Goal: Entertainment & Leisure: Consume media (video, audio)

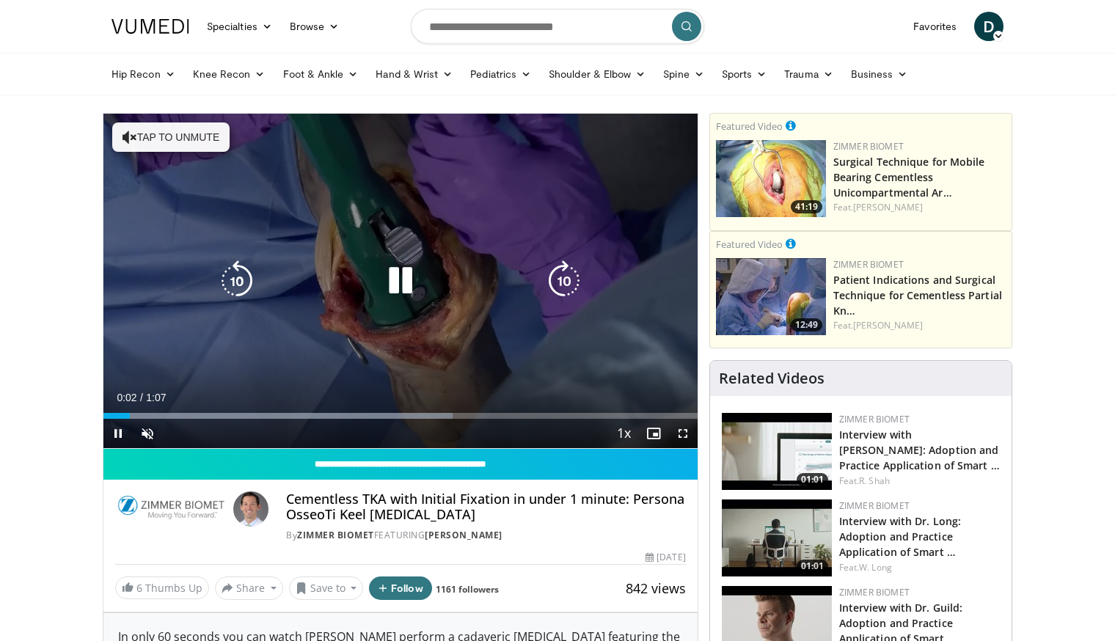
click at [179, 134] on button "Tap to unmute" at bounding box center [170, 137] width 117 height 29
click at [400, 279] on icon "Video Player" at bounding box center [400, 280] width 41 height 41
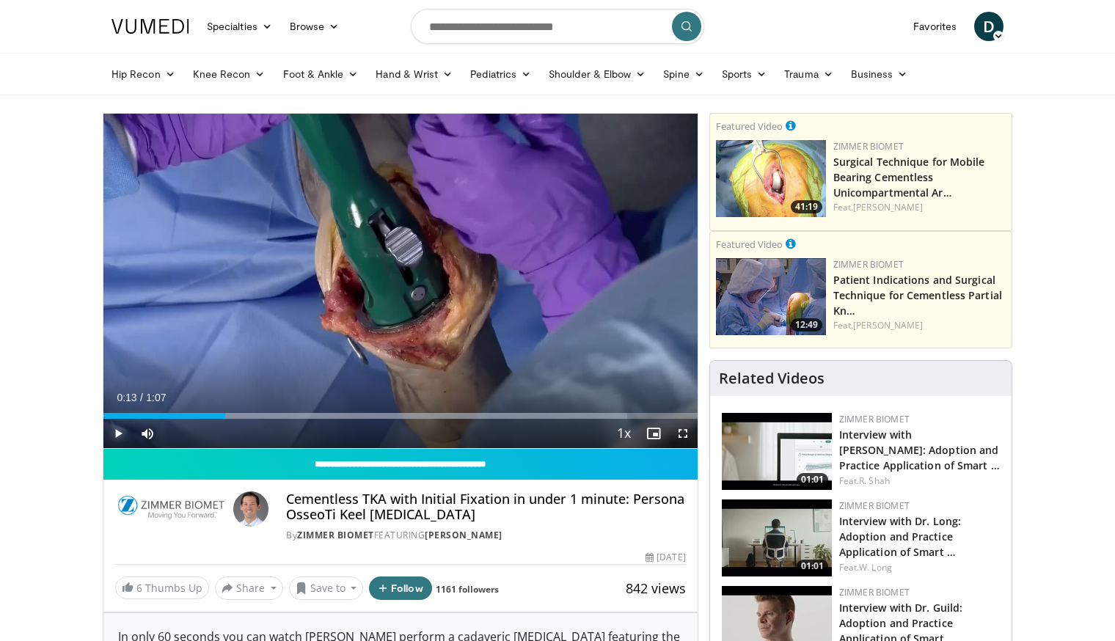
click at [120, 437] on span "Video Player" at bounding box center [117, 433] width 29 height 29
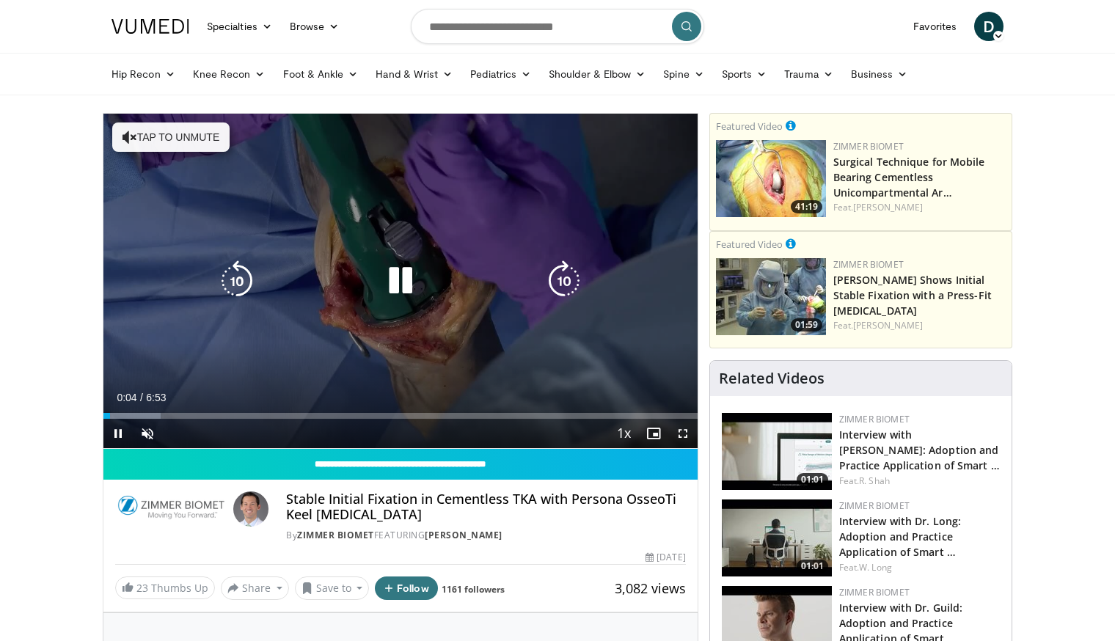
click at [191, 142] on button "Tap to unmute" at bounding box center [170, 137] width 117 height 29
click at [399, 284] on icon "Video Player" at bounding box center [400, 280] width 41 height 41
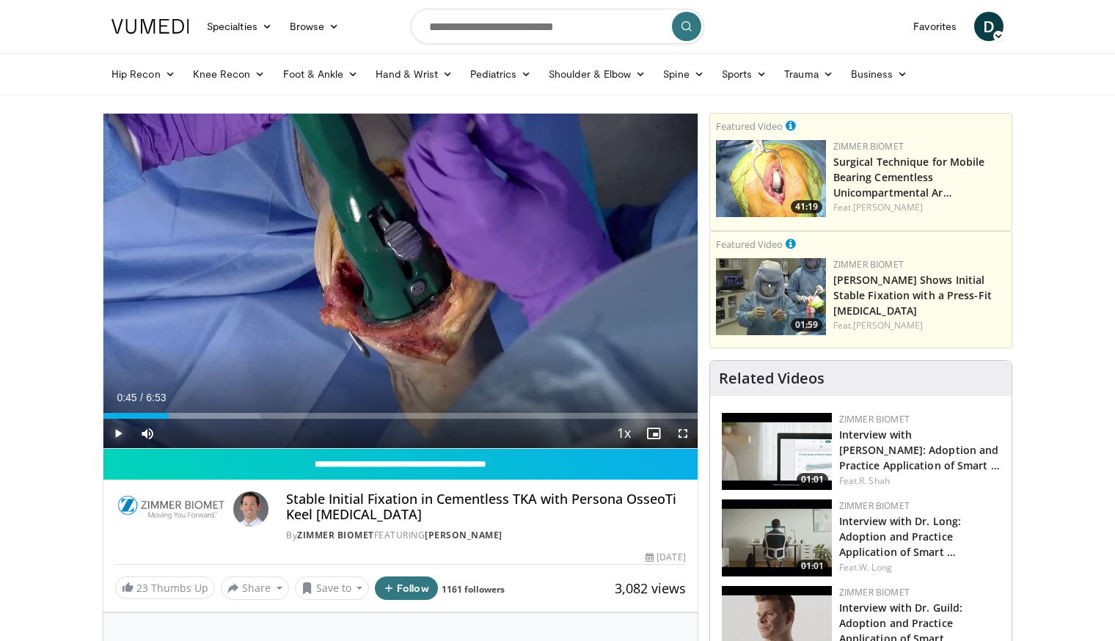
click at [119, 432] on span "Video Player" at bounding box center [117, 433] width 29 height 29
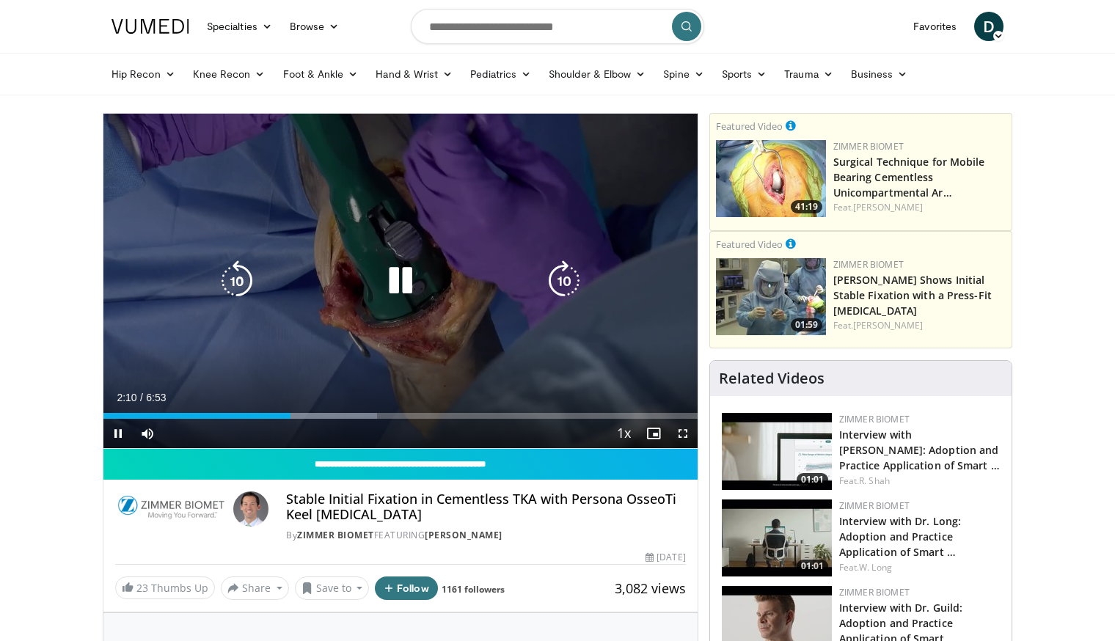
click at [235, 277] on icon "Video Player" at bounding box center [236, 280] width 41 height 41
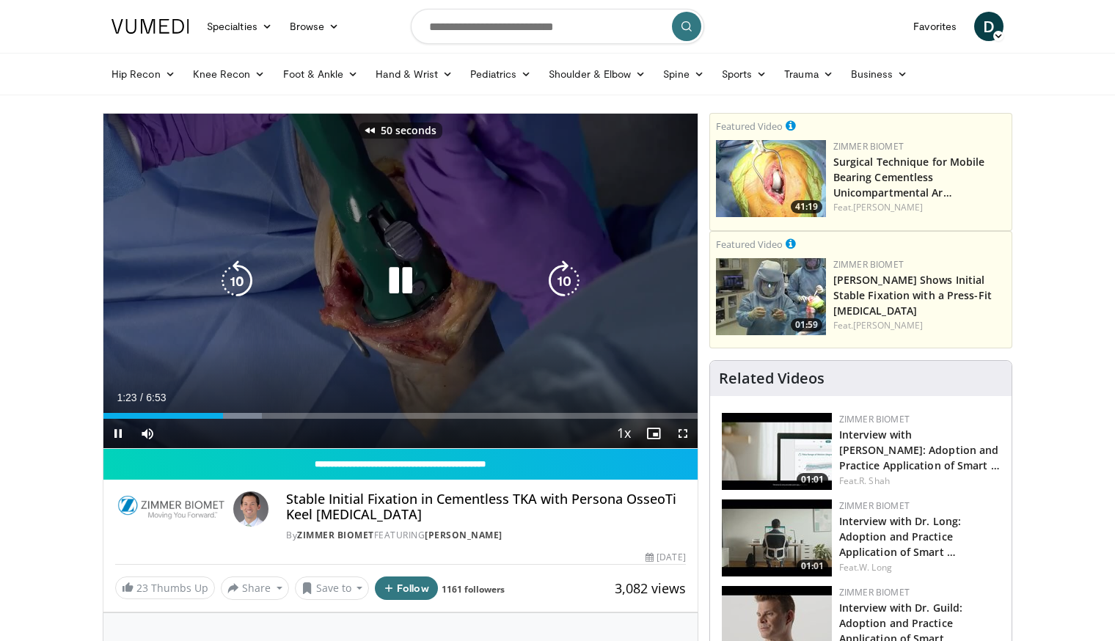
click at [235, 277] on icon "Video Player" at bounding box center [236, 280] width 41 height 41
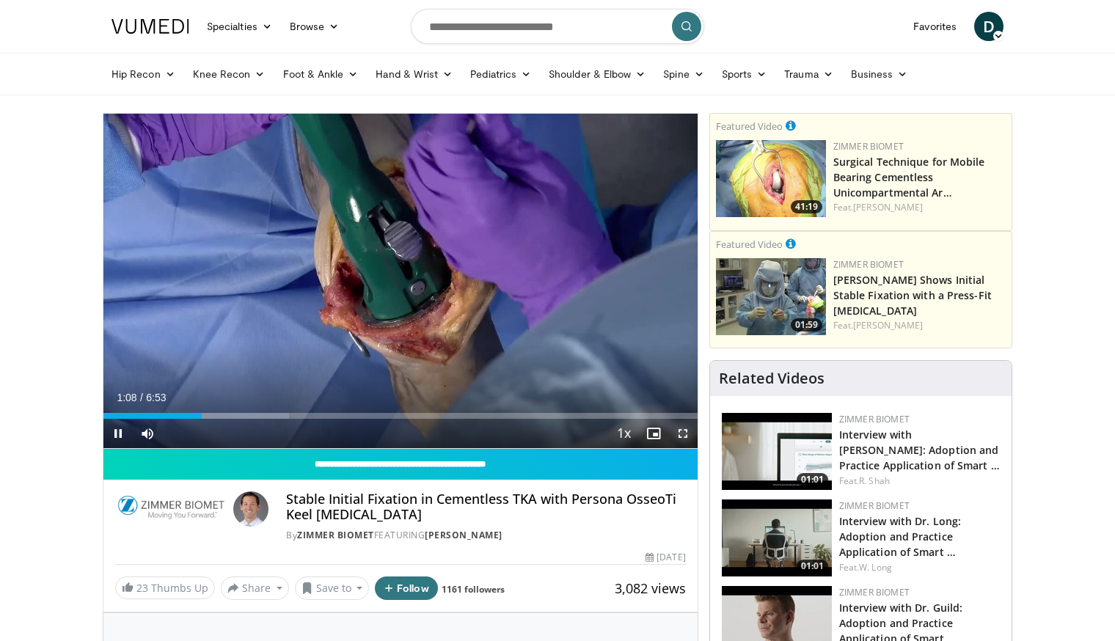
click at [679, 430] on span "Video Player" at bounding box center [682, 433] width 29 height 29
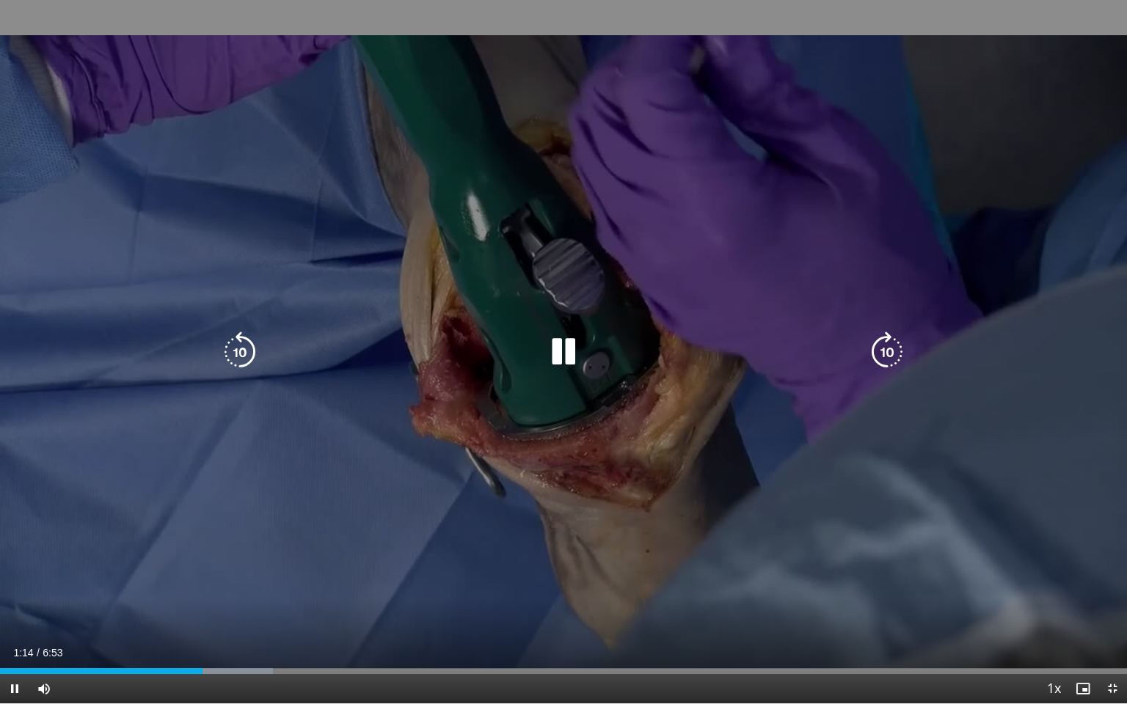
click at [248, 355] on icon "Video Player" at bounding box center [239, 352] width 41 height 41
click at [566, 355] on icon "Video Player" at bounding box center [563, 352] width 41 height 41
click at [563, 340] on icon "Video Player" at bounding box center [563, 352] width 41 height 41
click at [549, 352] on icon "Video Player" at bounding box center [563, 352] width 41 height 41
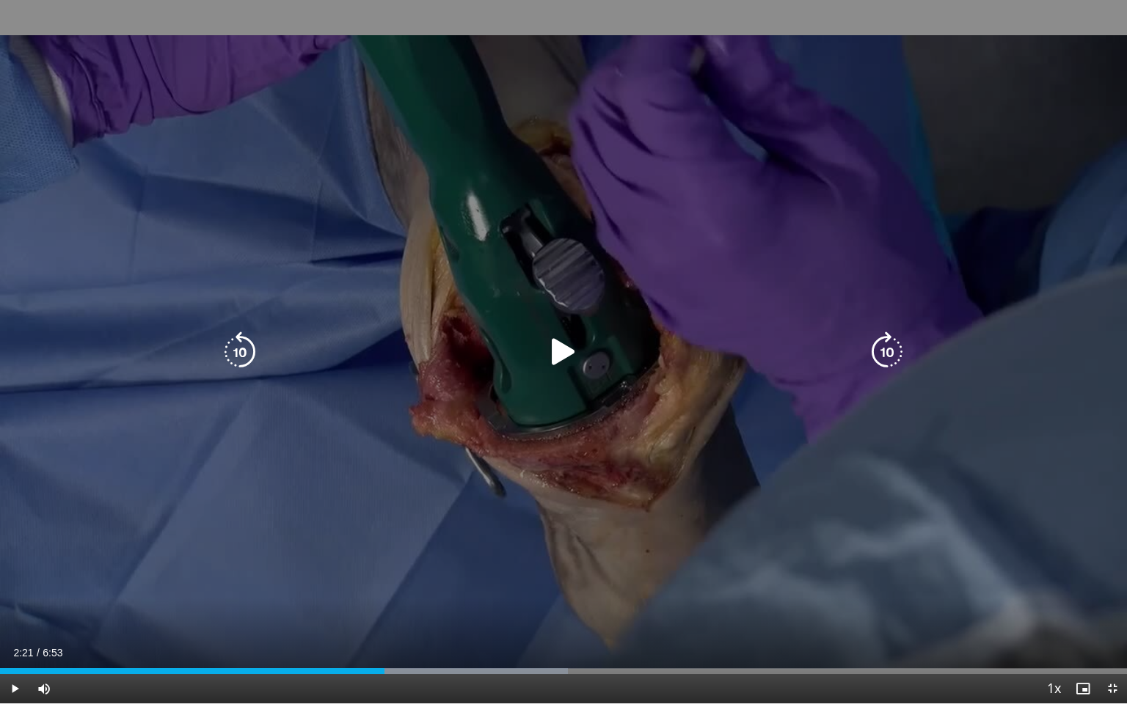
click at [555, 352] on icon "Video Player" at bounding box center [563, 352] width 41 height 41
click at [563, 346] on icon "Video Player" at bounding box center [563, 352] width 41 height 41
click at [563, 353] on icon "Video Player" at bounding box center [563, 352] width 41 height 41
click at [238, 363] on icon "Video Player" at bounding box center [239, 352] width 41 height 41
click at [883, 353] on icon "Video Player" at bounding box center [886, 352] width 41 height 41
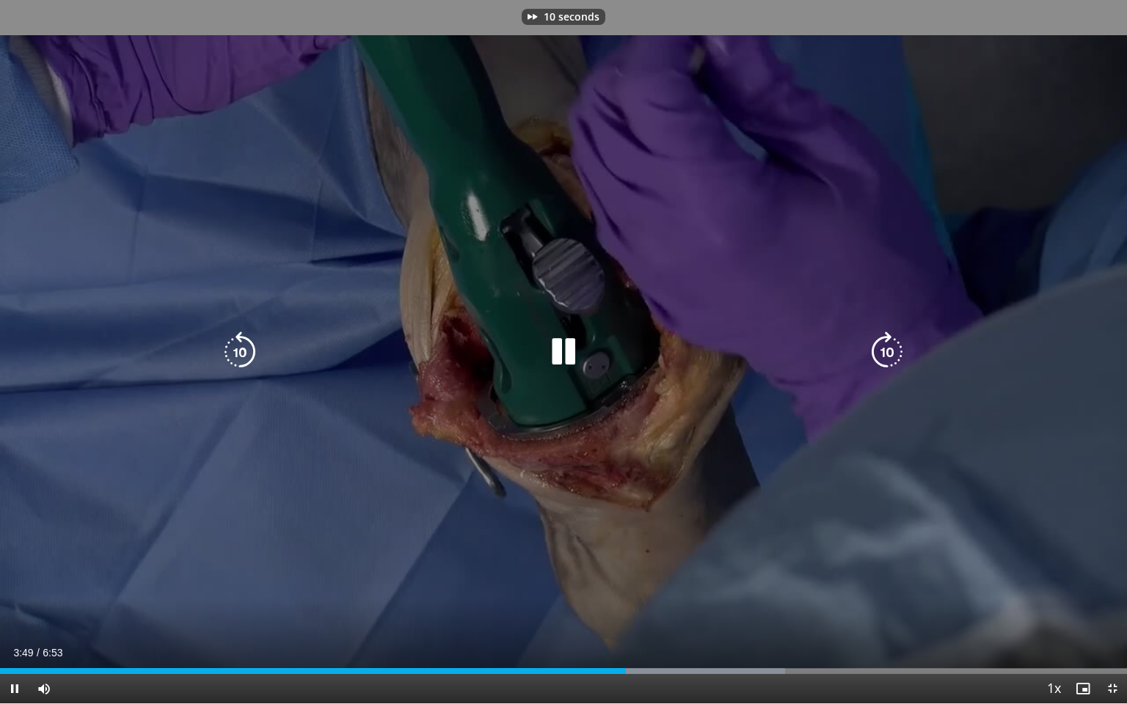
click at [883, 353] on icon "Video Player" at bounding box center [886, 352] width 41 height 41
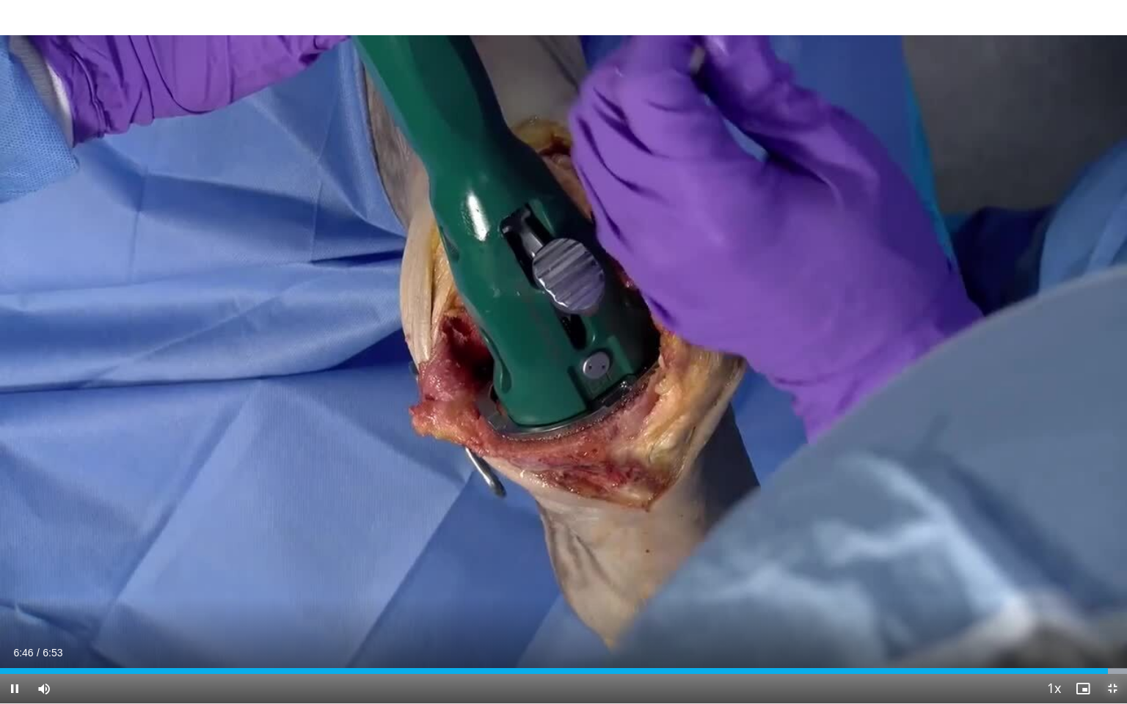
click at [1108, 640] on span "Video Player" at bounding box center [1111, 688] width 29 height 29
